Goal: Use online tool/utility: Utilize a website feature to perform a specific function

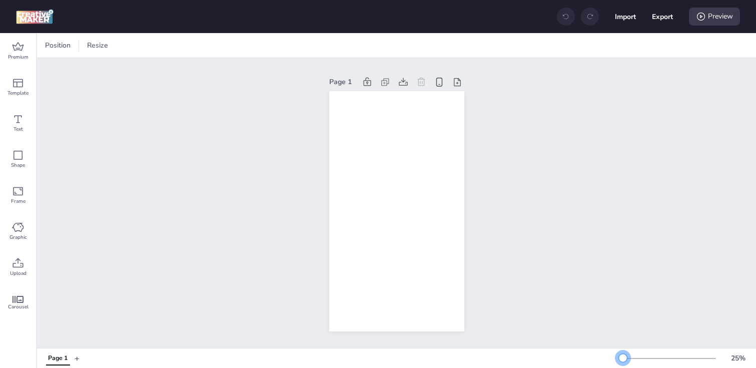
drag, startPoint x: 635, startPoint y: 356, endPoint x: 623, endPoint y: 356, distance: 12.5
click at [623, 356] on div at bounding box center [623, 358] width 8 height 8
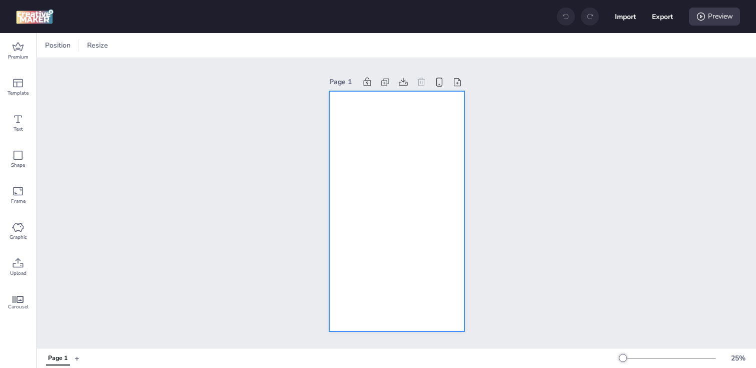
click at [379, 134] on div at bounding box center [396, 211] width 135 height 240
click at [249, 45] on icon at bounding box center [252, 46] width 8 height 8
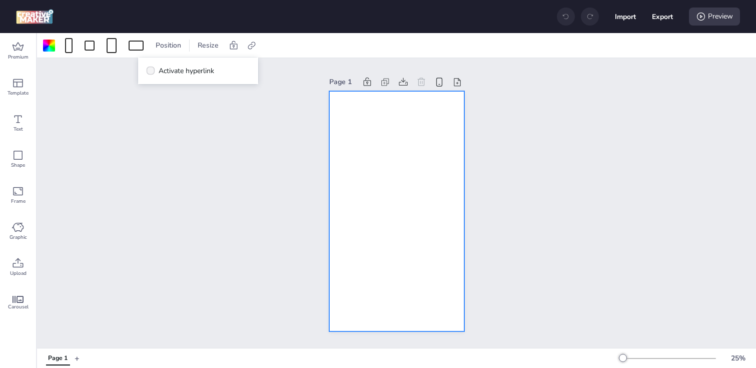
click at [212, 72] on span "Activate hyperlink" at bounding box center [187, 71] width 56 height 11
click at [152, 72] on input "Activate hyperlink" at bounding box center [149, 75] width 7 height 7
checkbox input "true"
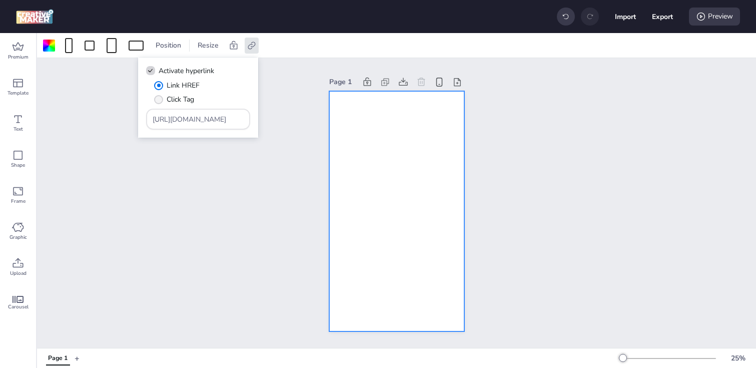
click at [176, 95] on span "Click Tag" at bounding box center [181, 99] width 28 height 11
click at [160, 100] on input "Click Tag" at bounding box center [157, 103] width 7 height 7
radio input "true"
drag, startPoint x: 203, startPoint y: 118, endPoint x: 78, endPoint y: 118, distance: 124.5
click at [78, 118] on body "Import Export Preview Premium Template Text Shape Frame Graphic Upload Carousel…" at bounding box center [378, 184] width 756 height 368
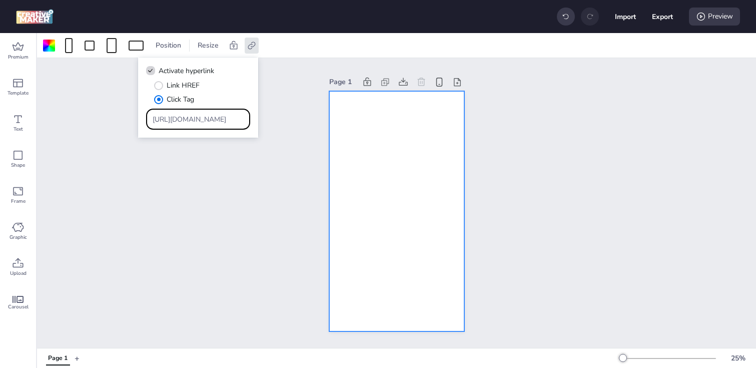
paste input "[DOMAIN_NAME][URL]"
type input "[URL][DOMAIN_NAME]"
click at [165, 245] on div "Page 1" at bounding box center [396, 203] width 719 height 290
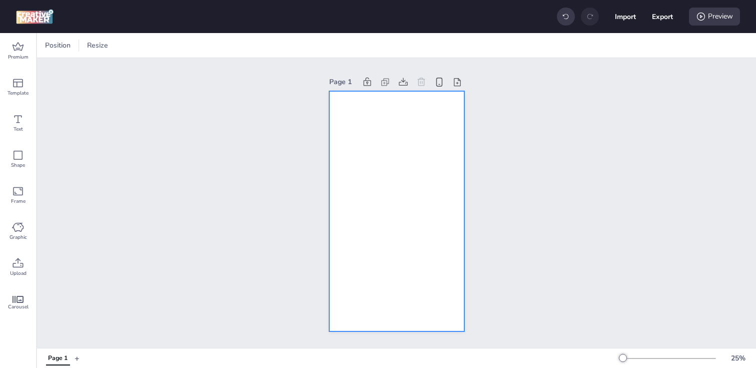
click at [373, 185] on div at bounding box center [396, 211] width 135 height 240
click at [44, 50] on div at bounding box center [49, 46] width 12 height 12
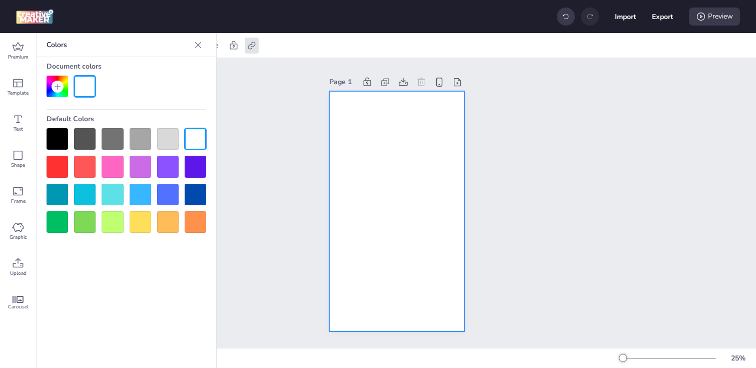
click at [59, 141] on div at bounding box center [58, 139] width 22 height 22
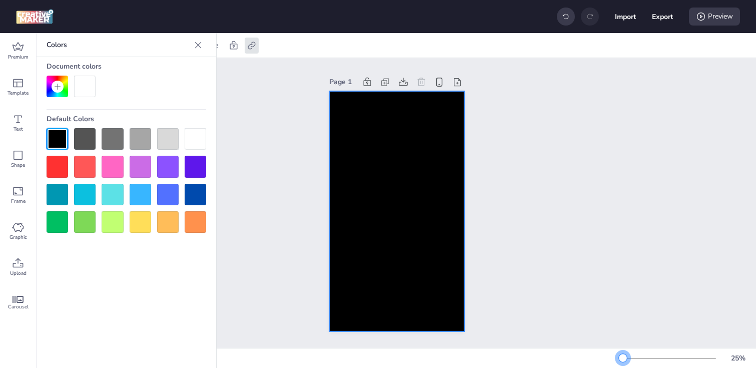
click at [623, 360] on div at bounding box center [623, 358] width 8 height 8
click at [10, 265] on div "Upload" at bounding box center [18, 267] width 36 height 36
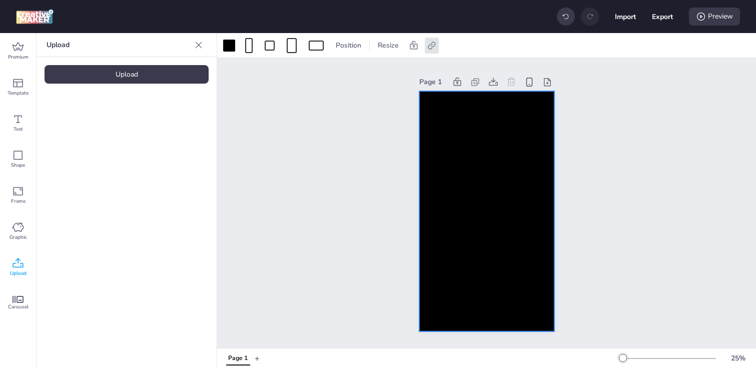
click at [97, 75] on div "Upload" at bounding box center [127, 74] width 164 height 19
click at [116, 81] on div "Upload" at bounding box center [127, 74] width 164 height 19
click at [88, 147] on video at bounding box center [85, 140] width 80 height 40
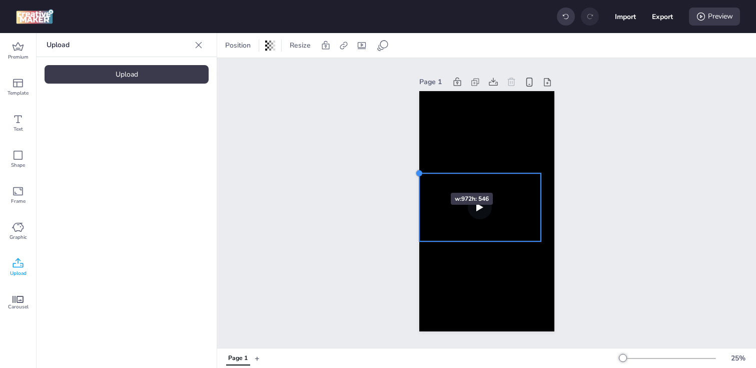
drag, startPoint x: 434, startPoint y: 181, endPoint x: 421, endPoint y: 175, distance: 14.8
click at [421, 175] on div at bounding box center [419, 173] width 8 height 8
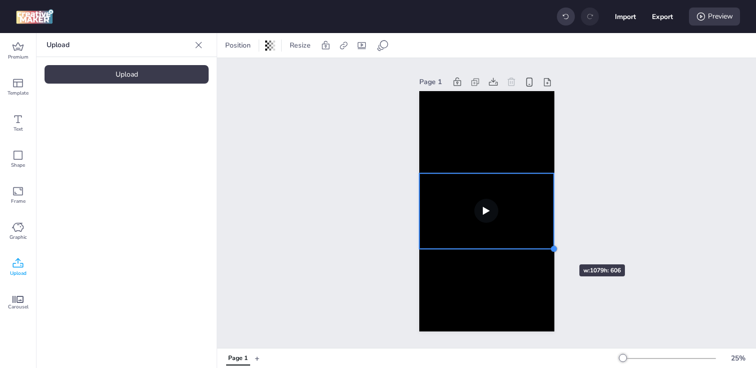
drag, startPoint x: 539, startPoint y: 239, endPoint x: 549, endPoint y: 246, distance: 12.1
click at [549, 246] on div at bounding box center [486, 211] width 135 height 240
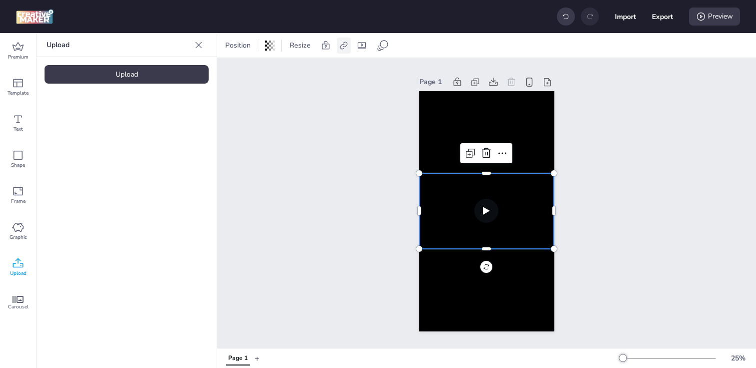
click at [343, 49] on icon at bounding box center [344, 46] width 10 height 10
click at [281, 70] on span "Activate hyperlink" at bounding box center [279, 71] width 56 height 11
click at [244, 72] on input "Activate hyperlink" at bounding box center [241, 75] width 7 height 7
checkbox input "true"
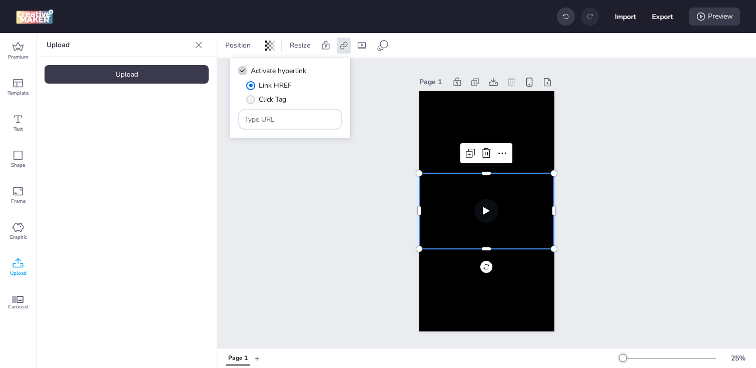
click at [252, 101] on span "" at bounding box center [250, 99] width 9 height 9
click at [252, 101] on input "Click Tag" at bounding box center [249, 103] width 7 height 7
radio input "true"
click at [283, 123] on input "Type URL" at bounding box center [291, 119] width 92 height 11
paste input "[URL][DOMAIN_NAME]"
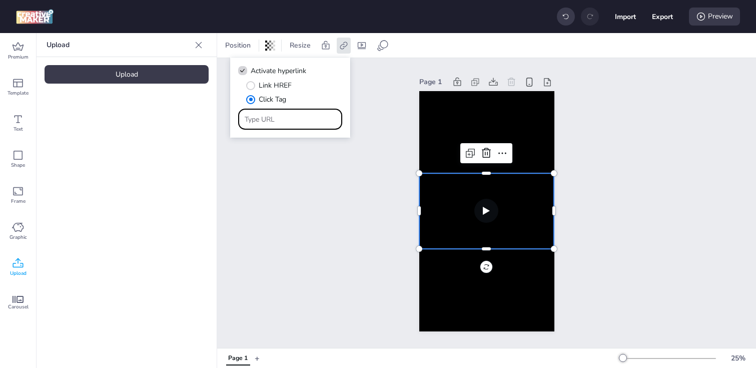
type input "[URL][DOMAIN_NAME]"
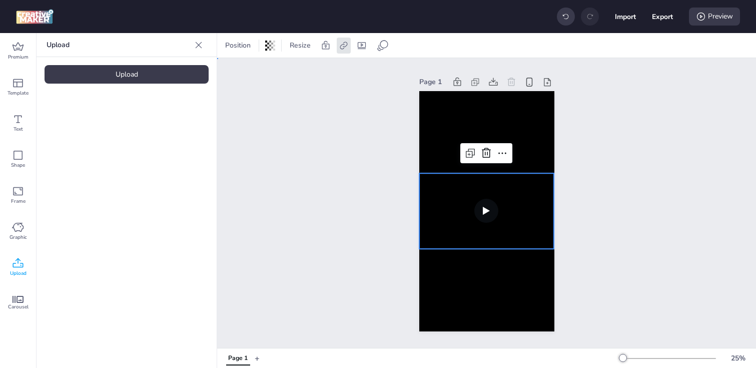
click at [306, 170] on div "Page 1" at bounding box center [486, 203] width 539 height 290
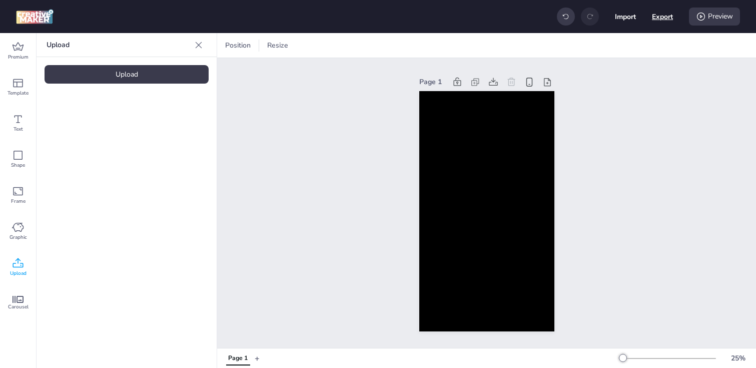
click at [653, 20] on button "Export" at bounding box center [662, 16] width 21 height 21
select select "html"
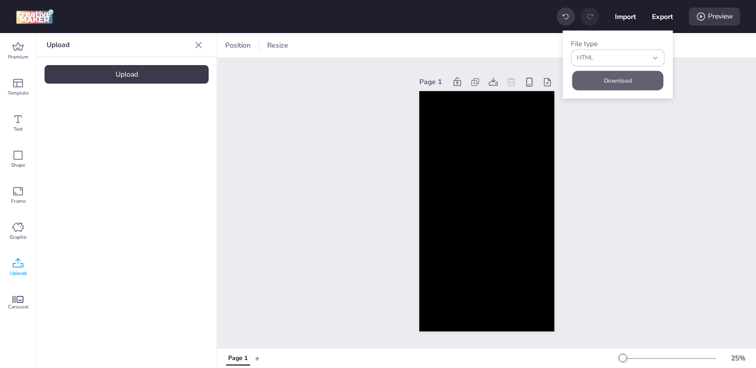
click at [599, 84] on button "Download" at bounding box center [617, 81] width 91 height 20
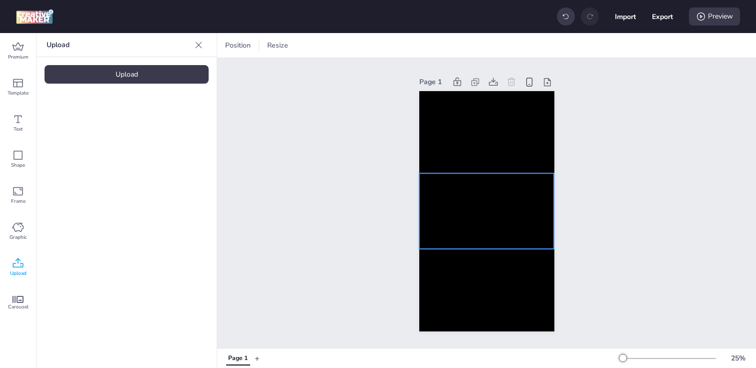
click at [490, 217] on video at bounding box center [486, 211] width 135 height 76
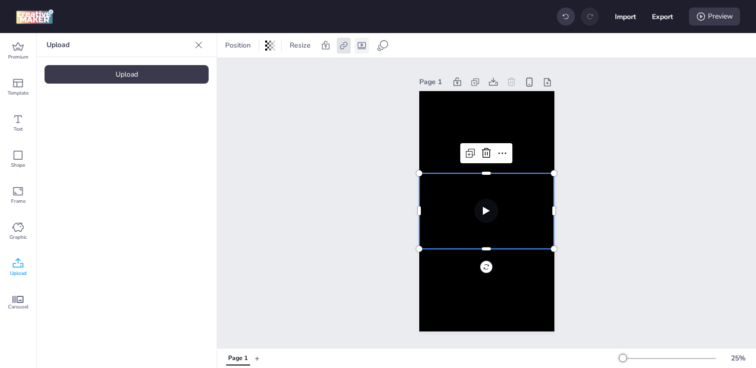
click at [359, 40] on div at bounding box center [362, 46] width 14 height 16
select select "contain"
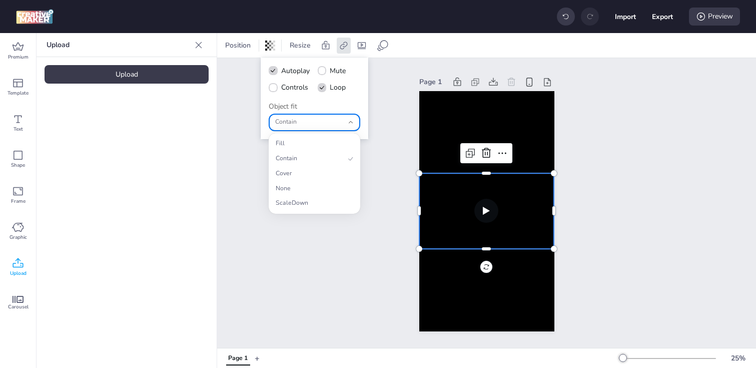
click at [328, 125] on span "Contain" at bounding box center [309, 122] width 69 height 9
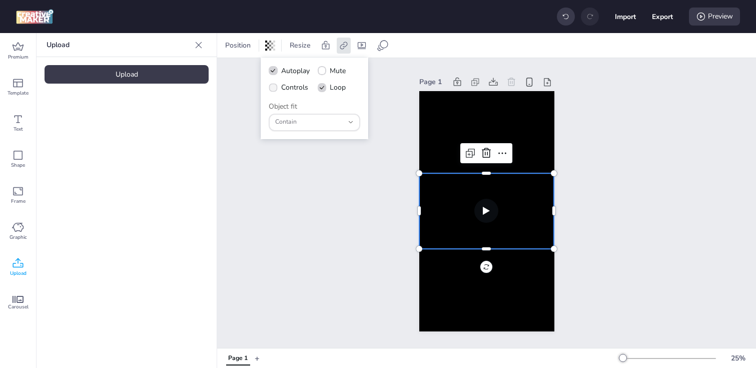
click at [272, 88] on icon at bounding box center [273, 87] width 7 height 5
click at [272, 88] on input "Controls" at bounding box center [271, 91] width 7 height 7
checkbox input "true"
click at [349, 173] on div "Page 1" at bounding box center [486, 203] width 539 height 290
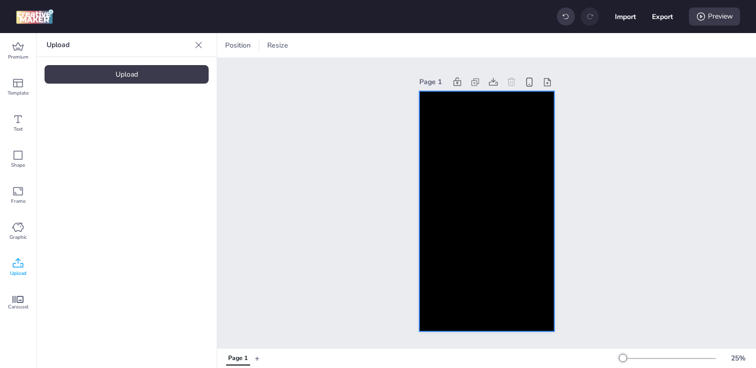
click at [447, 135] on div at bounding box center [486, 211] width 135 height 240
